Goal: Download file/media

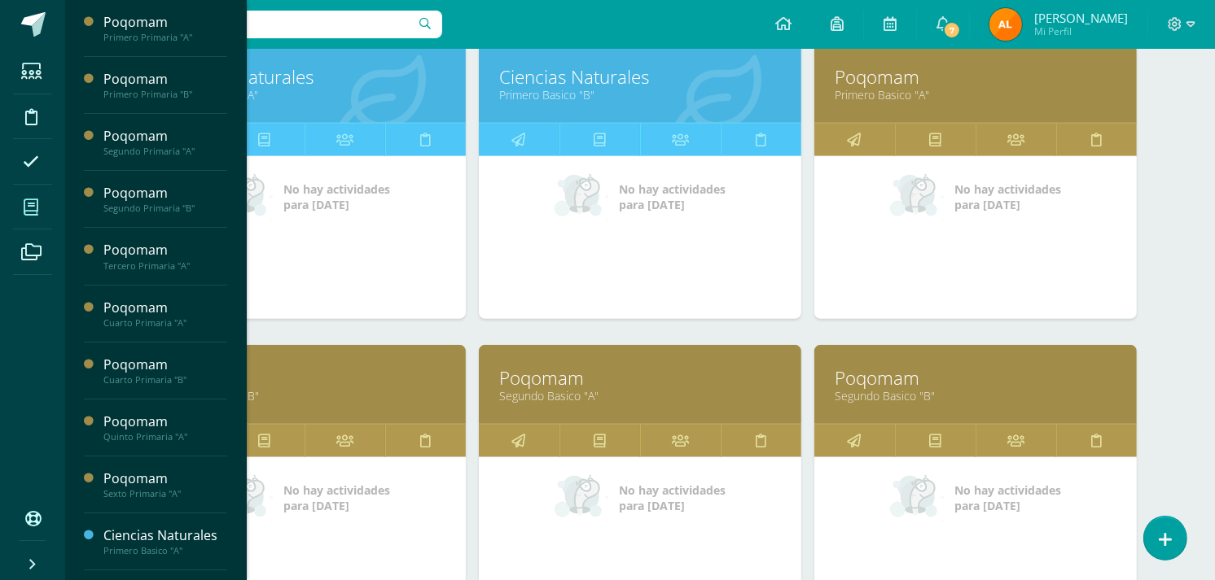
scroll to position [1167, 0]
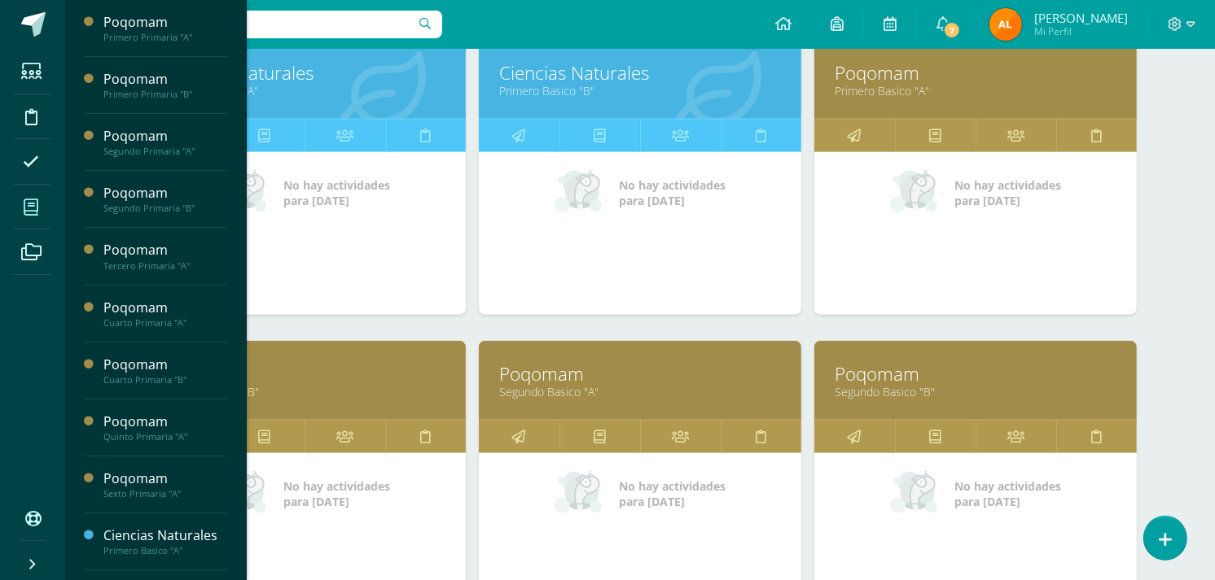
click at [304, 379] on link "Poqomam" at bounding box center [305, 373] width 282 height 25
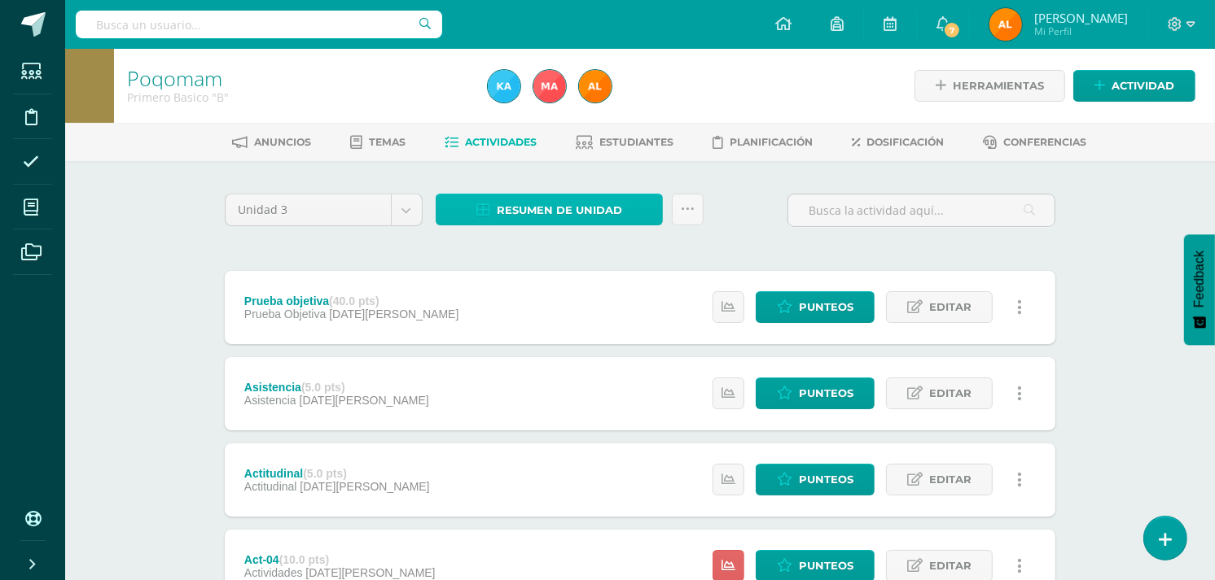
click at [559, 199] on span "Resumen de unidad" at bounding box center [559, 210] width 125 height 30
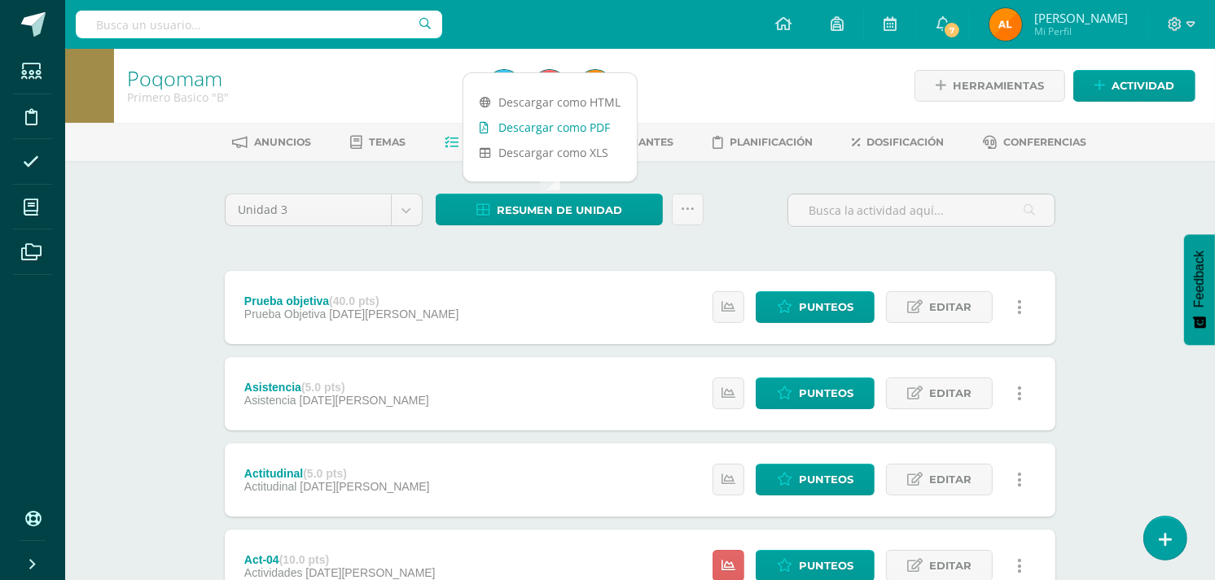
click at [551, 131] on link "Descargar como PDF" at bounding box center [549, 127] width 173 height 25
click at [541, 204] on span "Resumen de unidad" at bounding box center [559, 210] width 125 height 30
click at [550, 129] on link "Descargar como PDF" at bounding box center [549, 127] width 173 height 25
